Goal: Find specific page/section: Find specific page/section

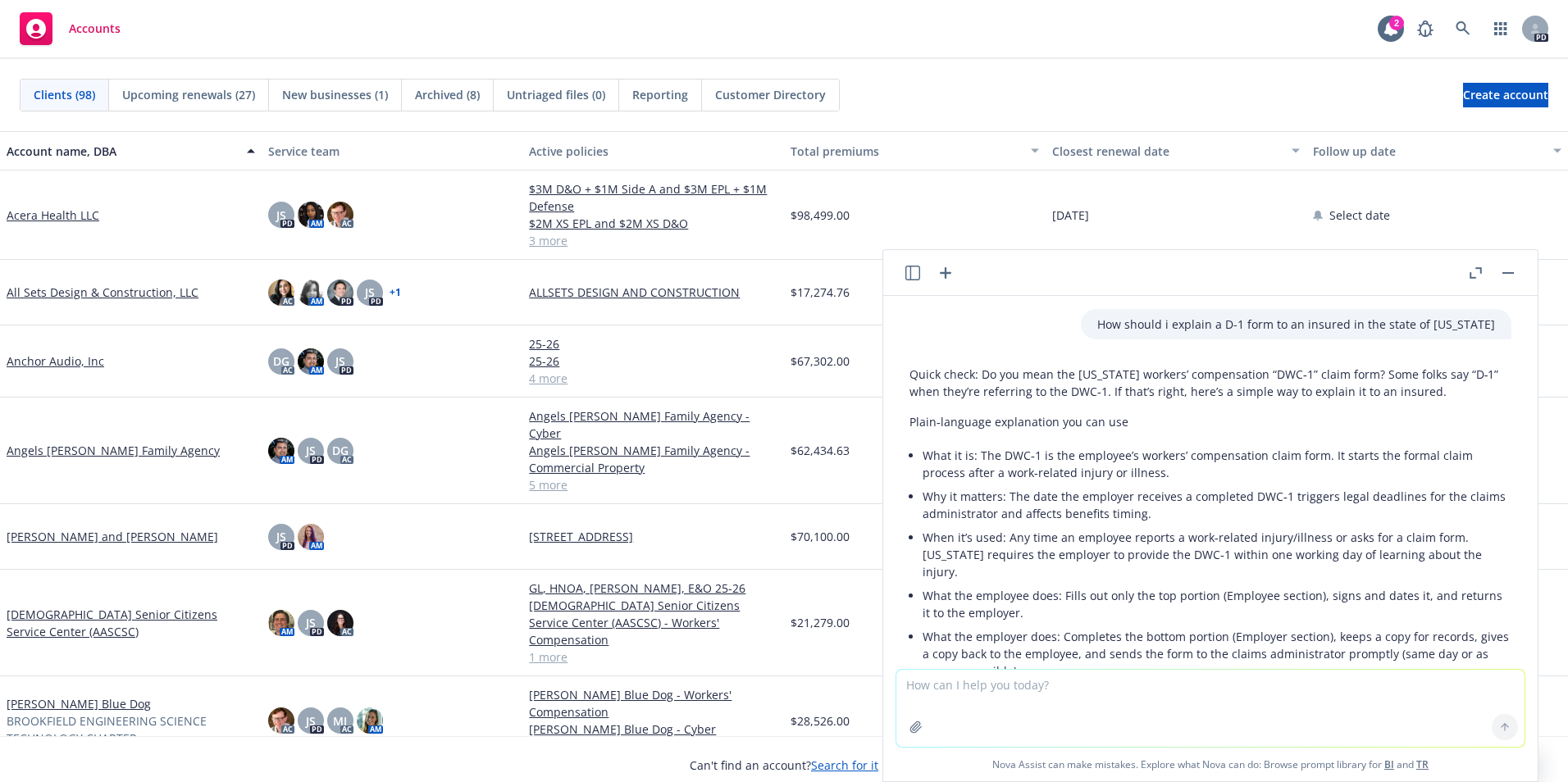
scroll to position [637, 0]
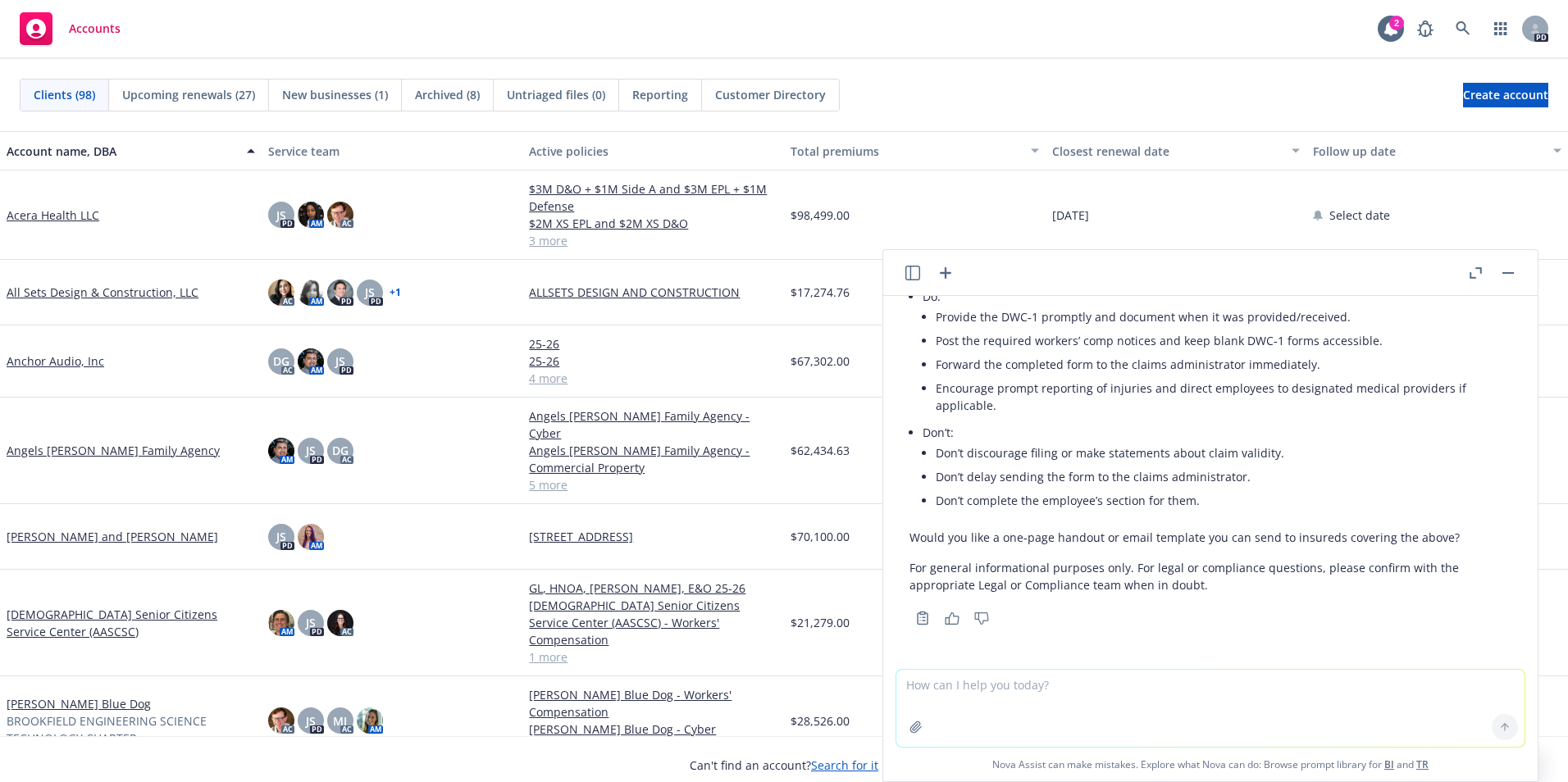
click at [762, 98] on span "Customer Directory" at bounding box center [770, 94] width 111 height 17
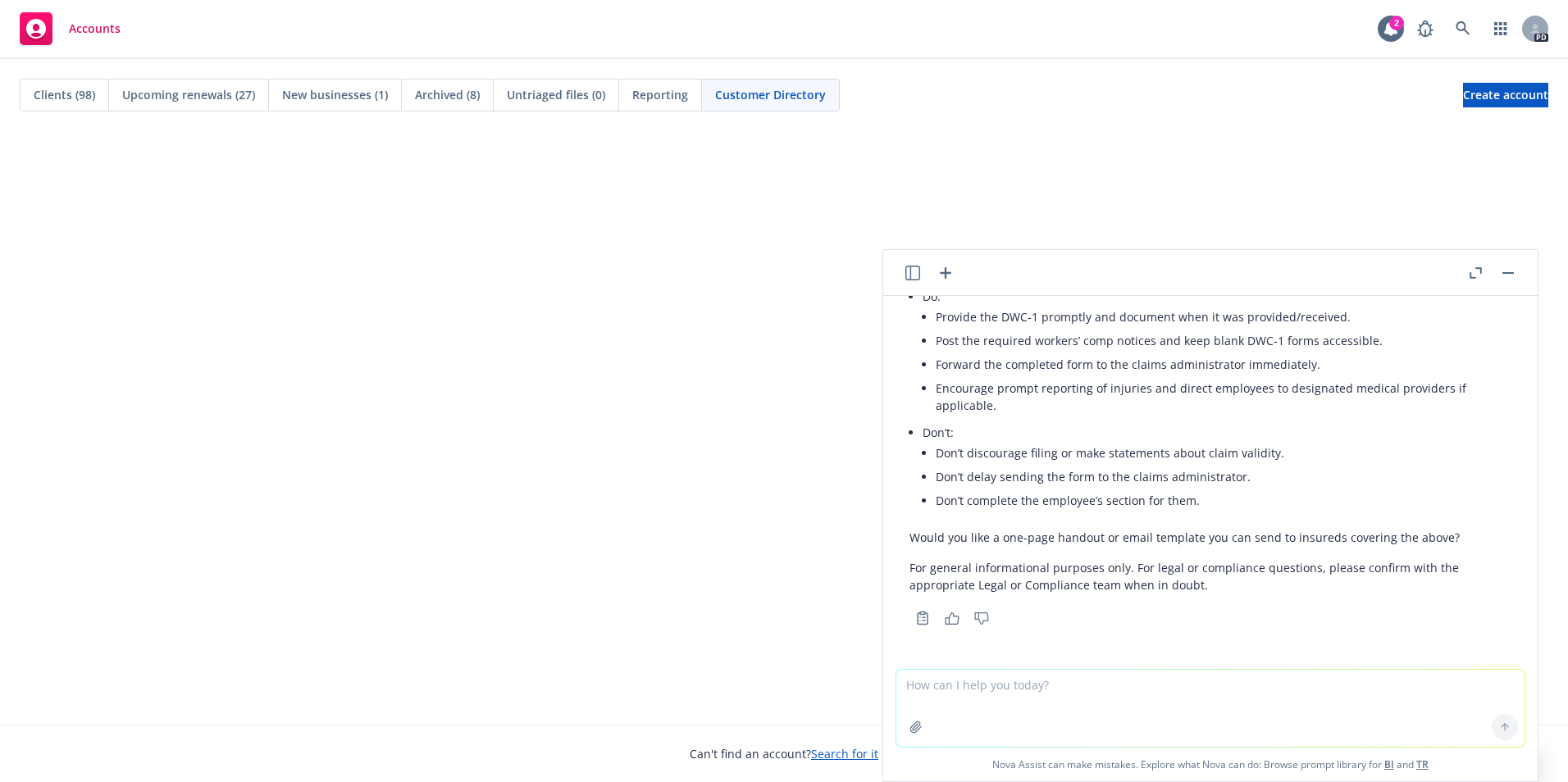
click at [760, 91] on span "Customer Directory" at bounding box center [770, 94] width 111 height 17
click at [1506, 278] on button "button" at bounding box center [1508, 272] width 20 height 20
